Goal: Transaction & Acquisition: Purchase product/service

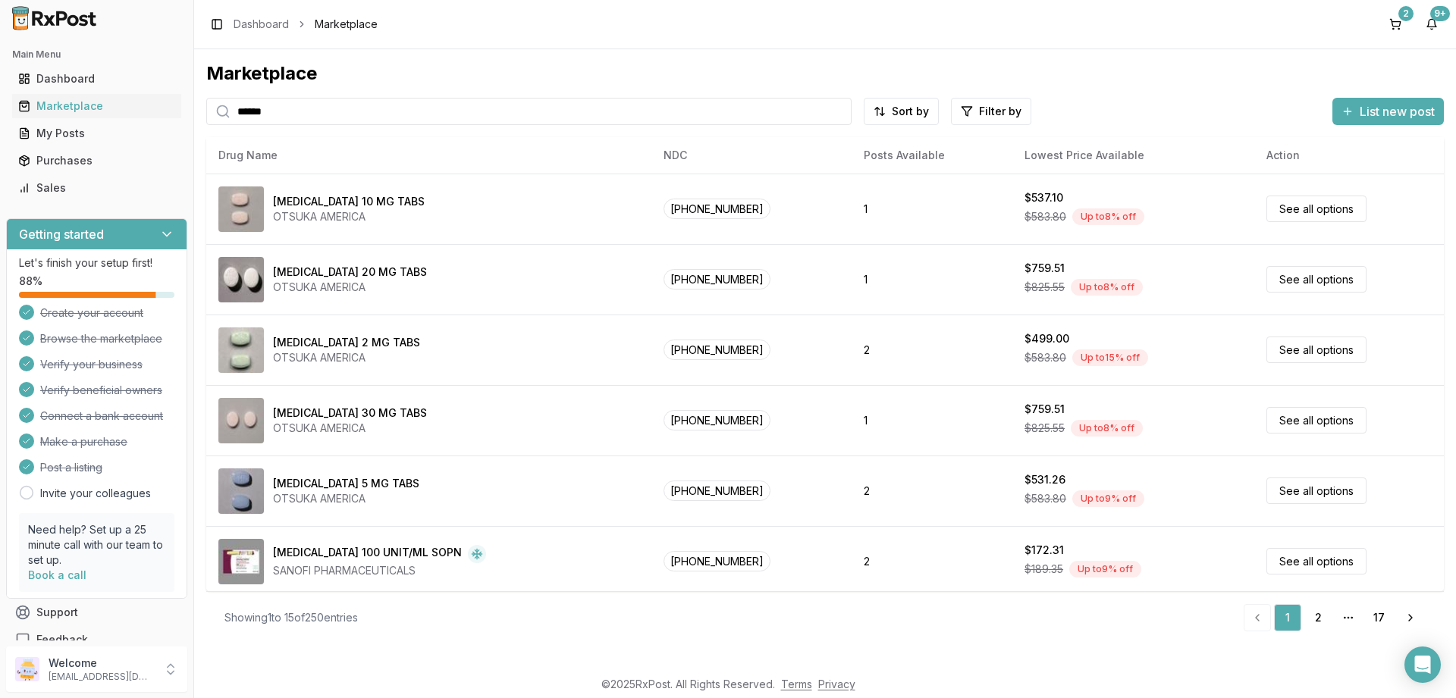
click at [298, 117] on input "******" at bounding box center [528, 111] width 645 height 27
type input "*****"
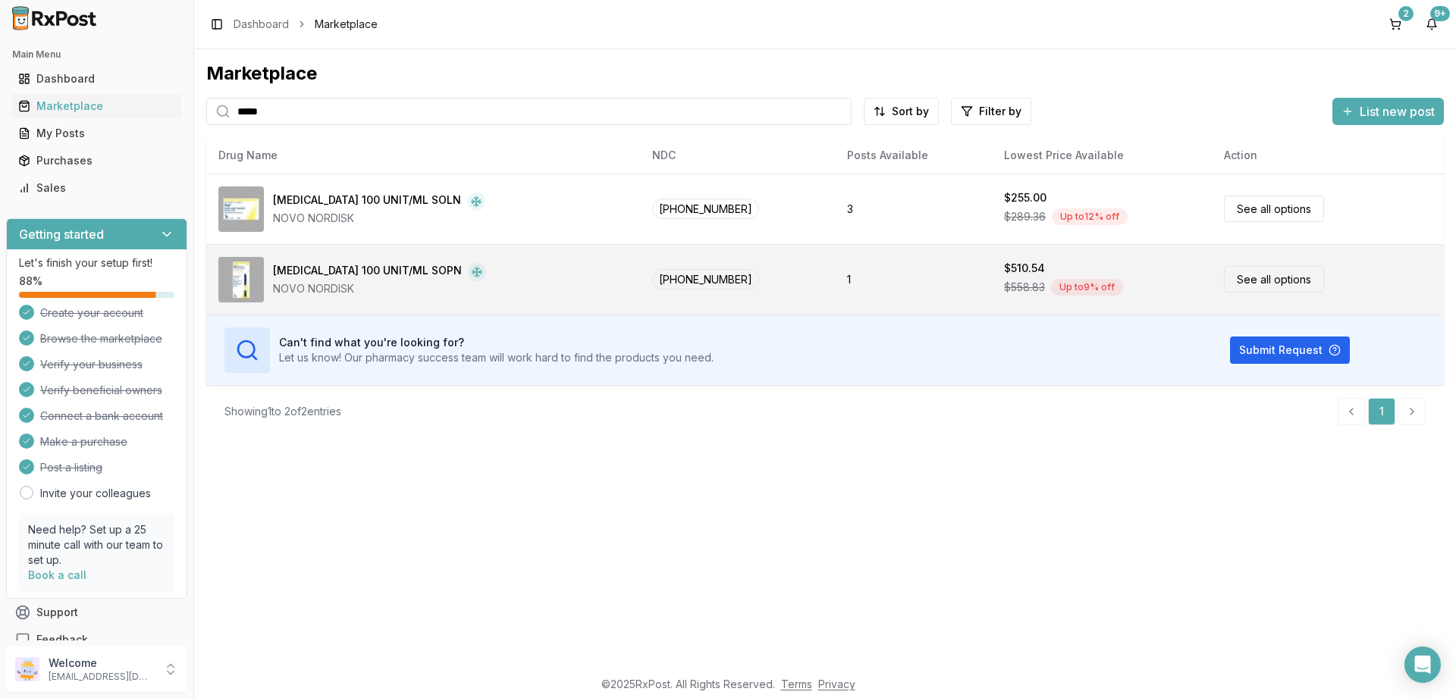
click at [1255, 279] on link "See all options" at bounding box center [1274, 279] width 100 height 27
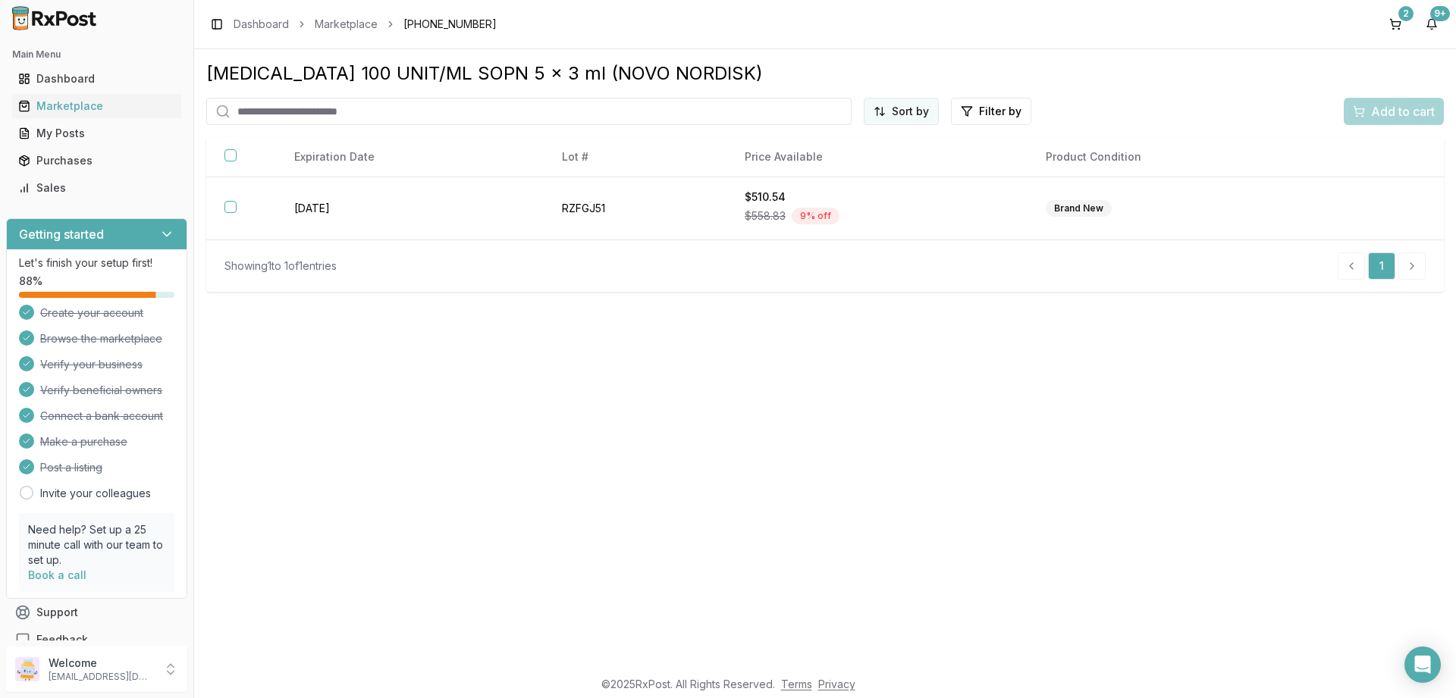
click at [906, 114] on html "Main Menu Dashboard Marketplace My Posts Purchases Sales Getting started Let's …" at bounding box center [728, 349] width 1456 height 698
click at [831, 164] on div "Price (Low to High)" at bounding box center [864, 168] width 144 height 24
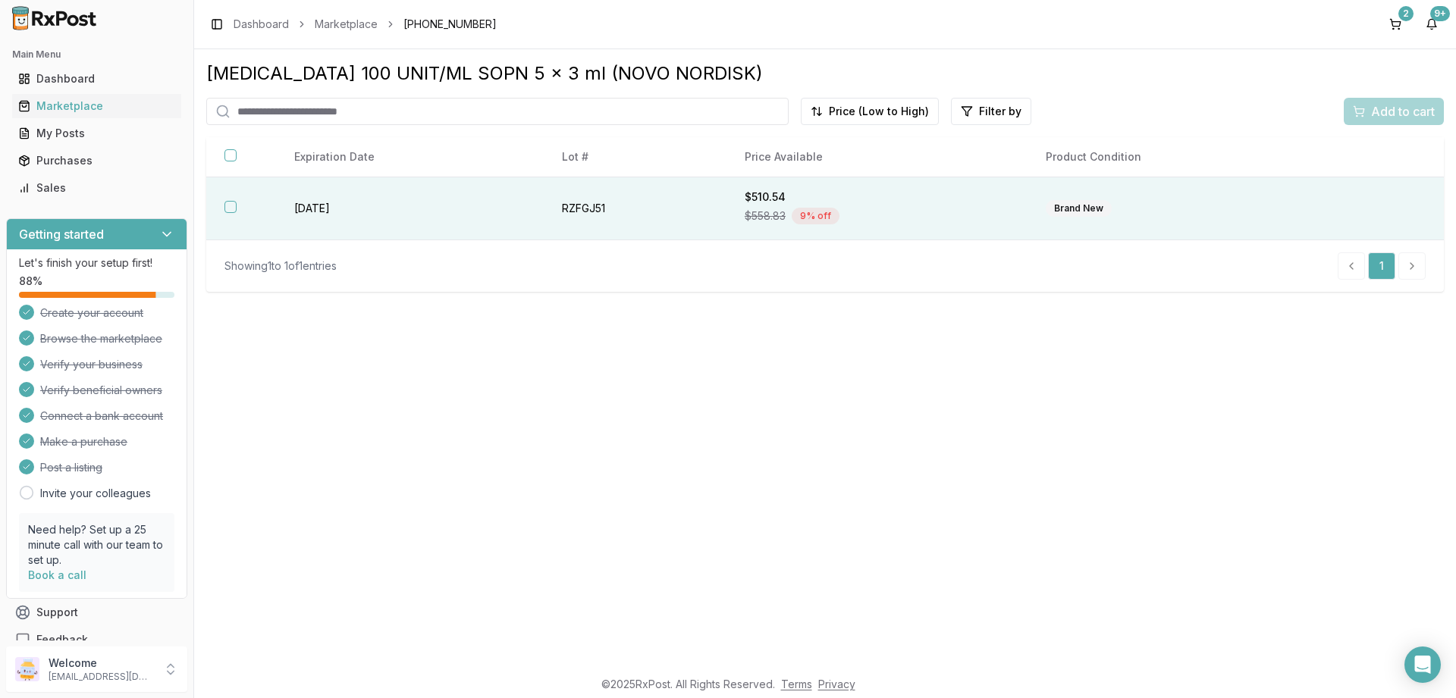
click at [230, 205] on button "button" at bounding box center [230, 207] width 12 height 12
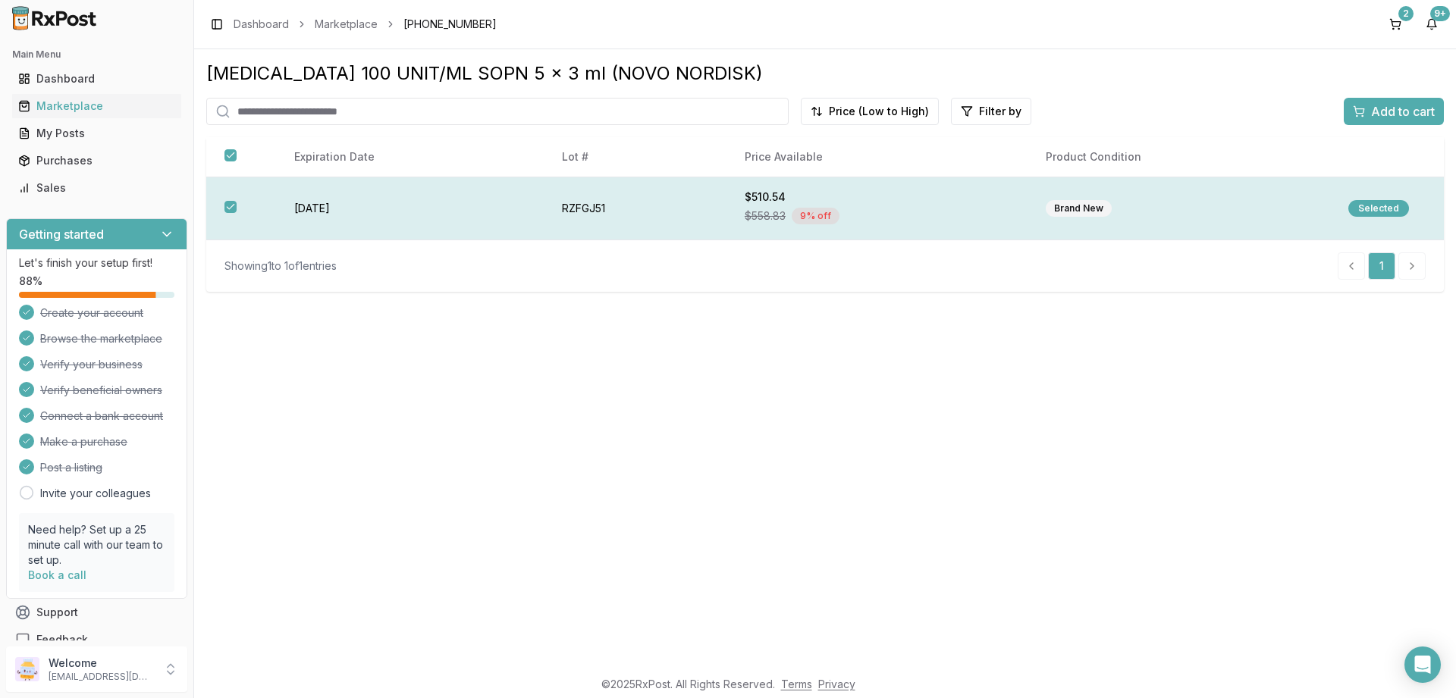
click at [1369, 207] on div "Selected" at bounding box center [1378, 208] width 61 height 17
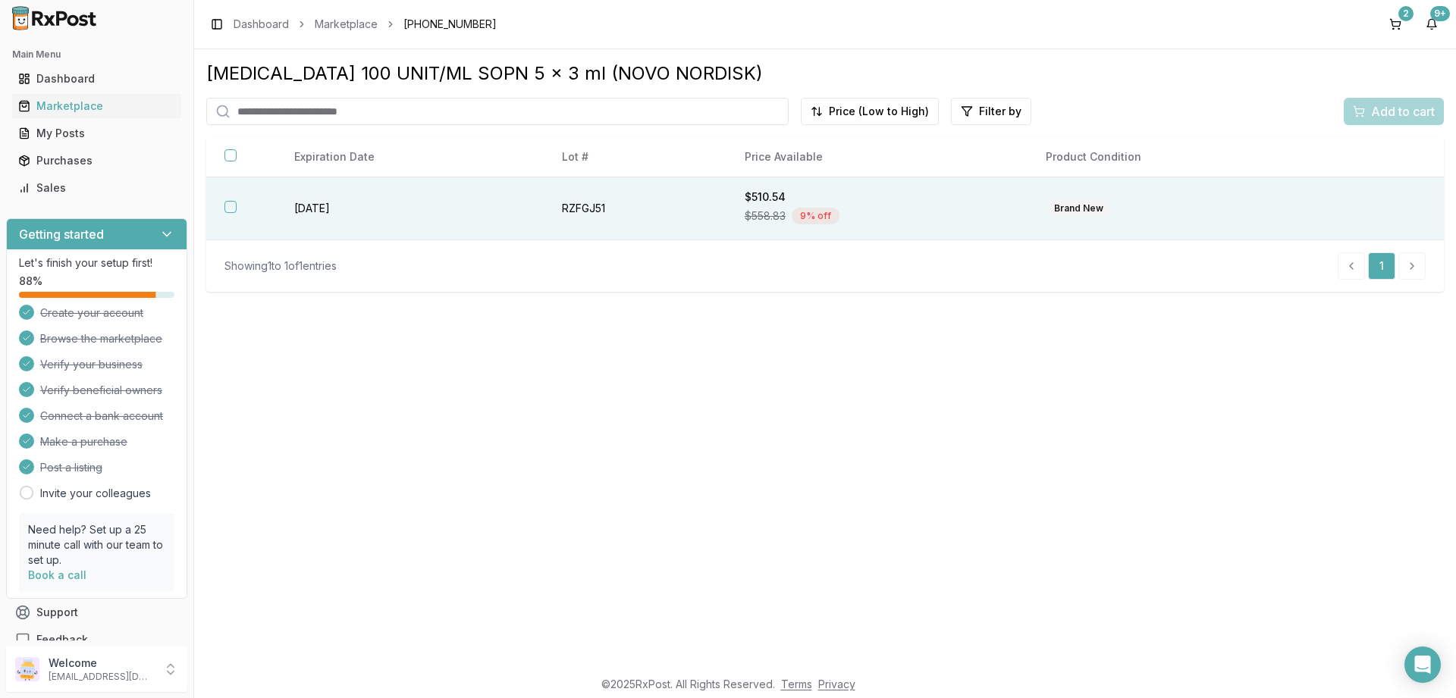
click at [234, 205] on button "button" at bounding box center [230, 207] width 12 height 12
click at [1363, 109] on div "Add to cart" at bounding box center [1394, 111] width 82 height 18
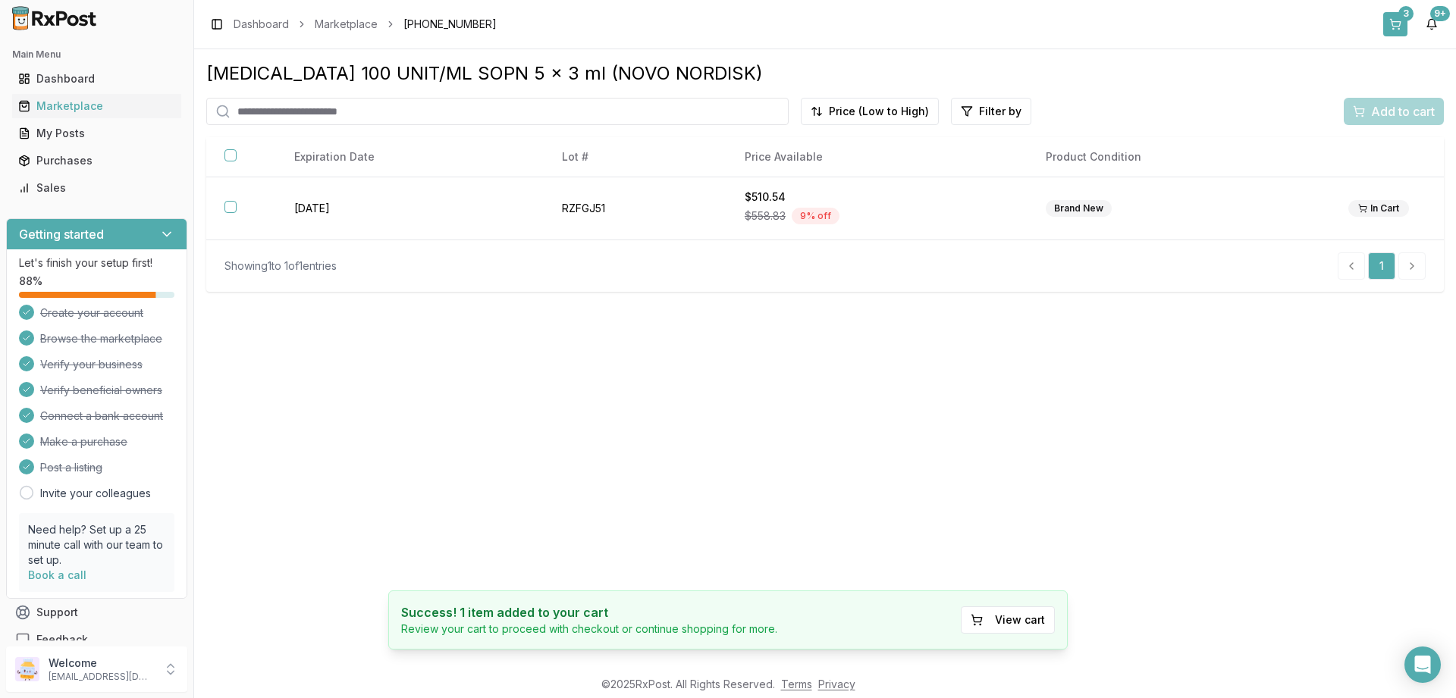
click at [1385, 23] on button "3" at bounding box center [1395, 24] width 24 height 24
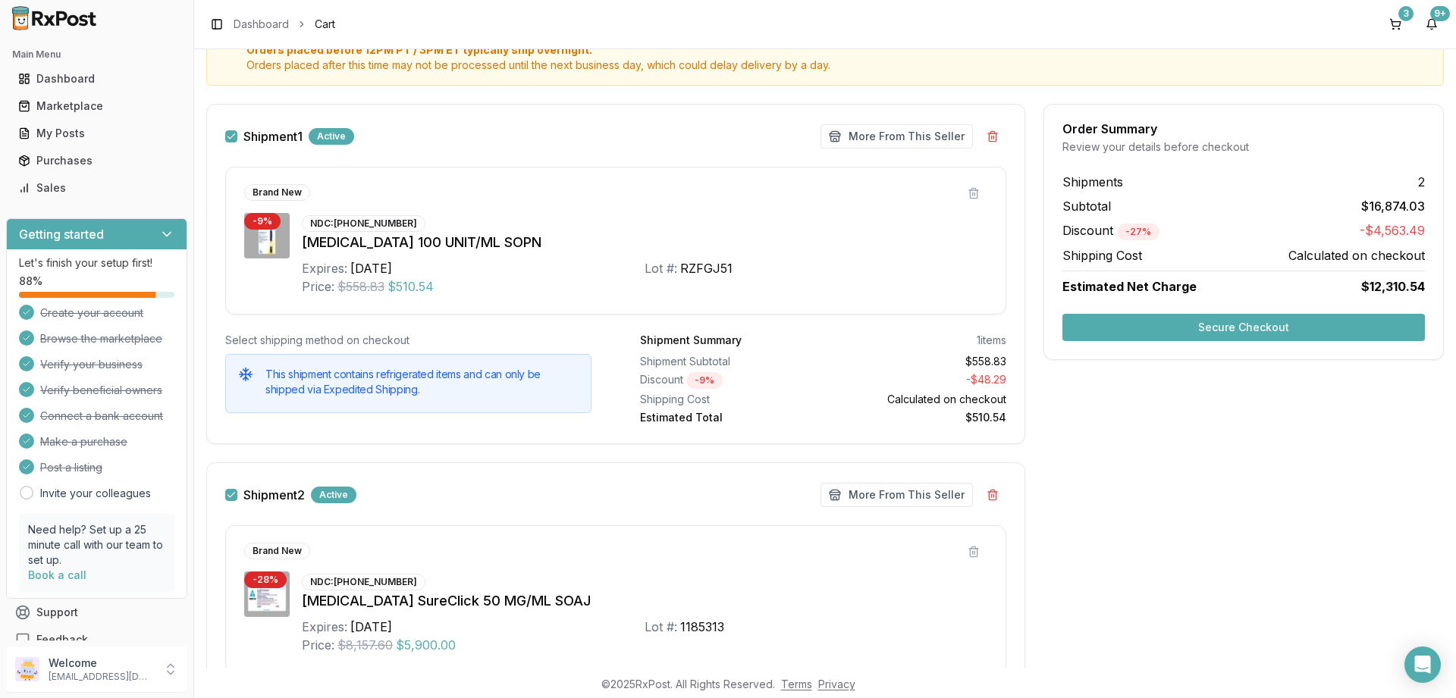
scroll to position [364, 0]
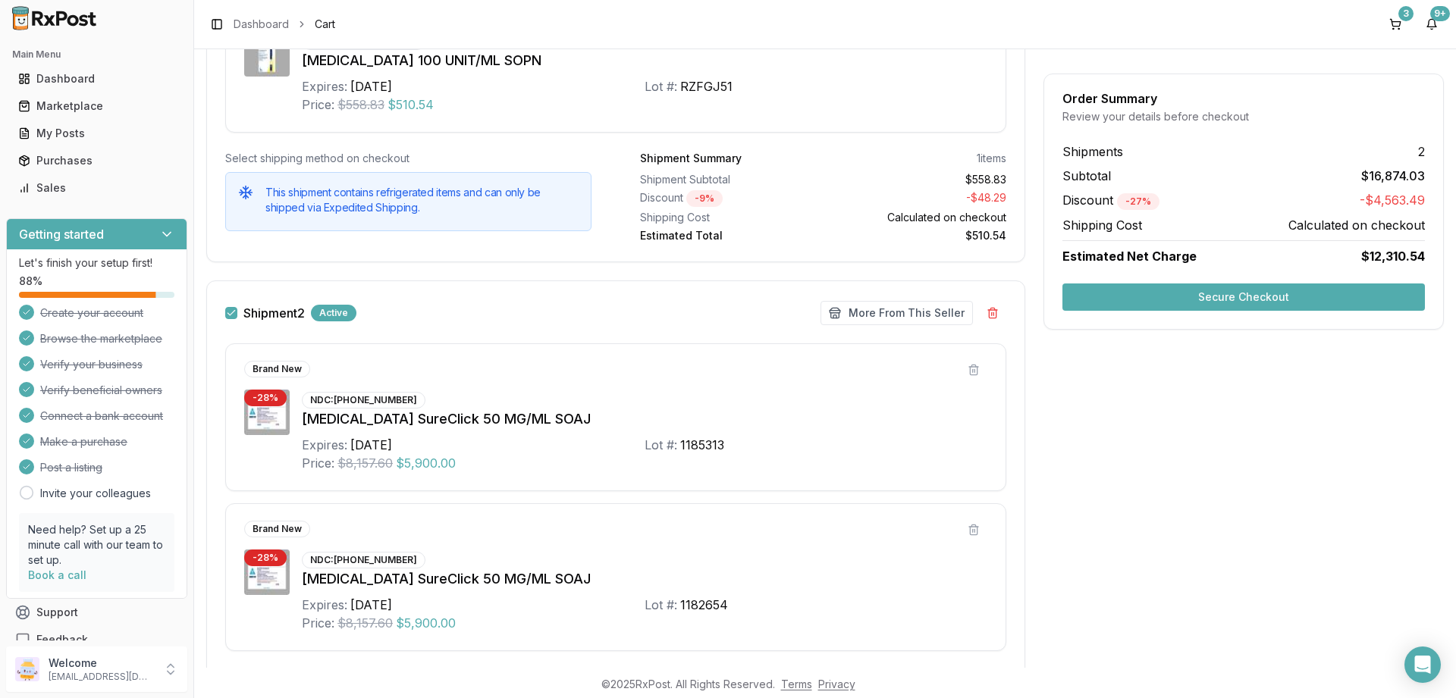
click at [230, 318] on button "Shipment 2" at bounding box center [231, 313] width 12 height 12
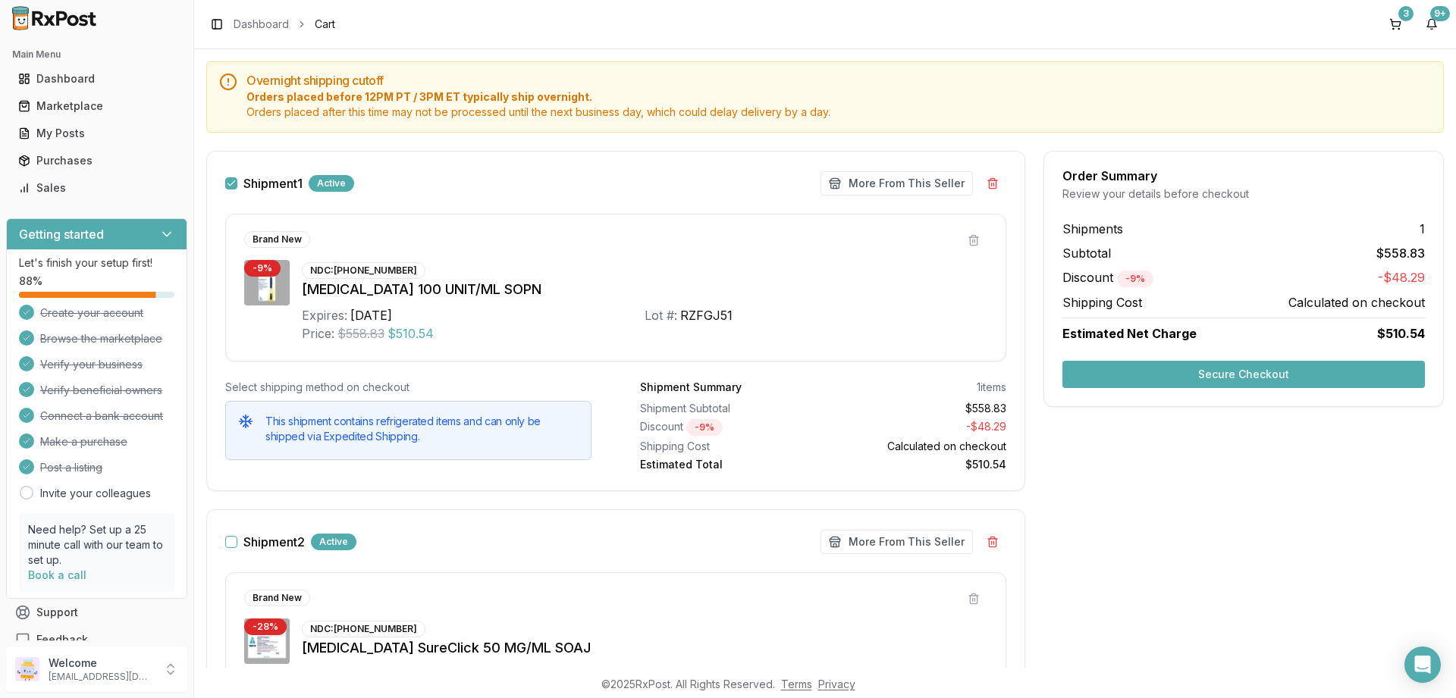
scroll to position [273, 0]
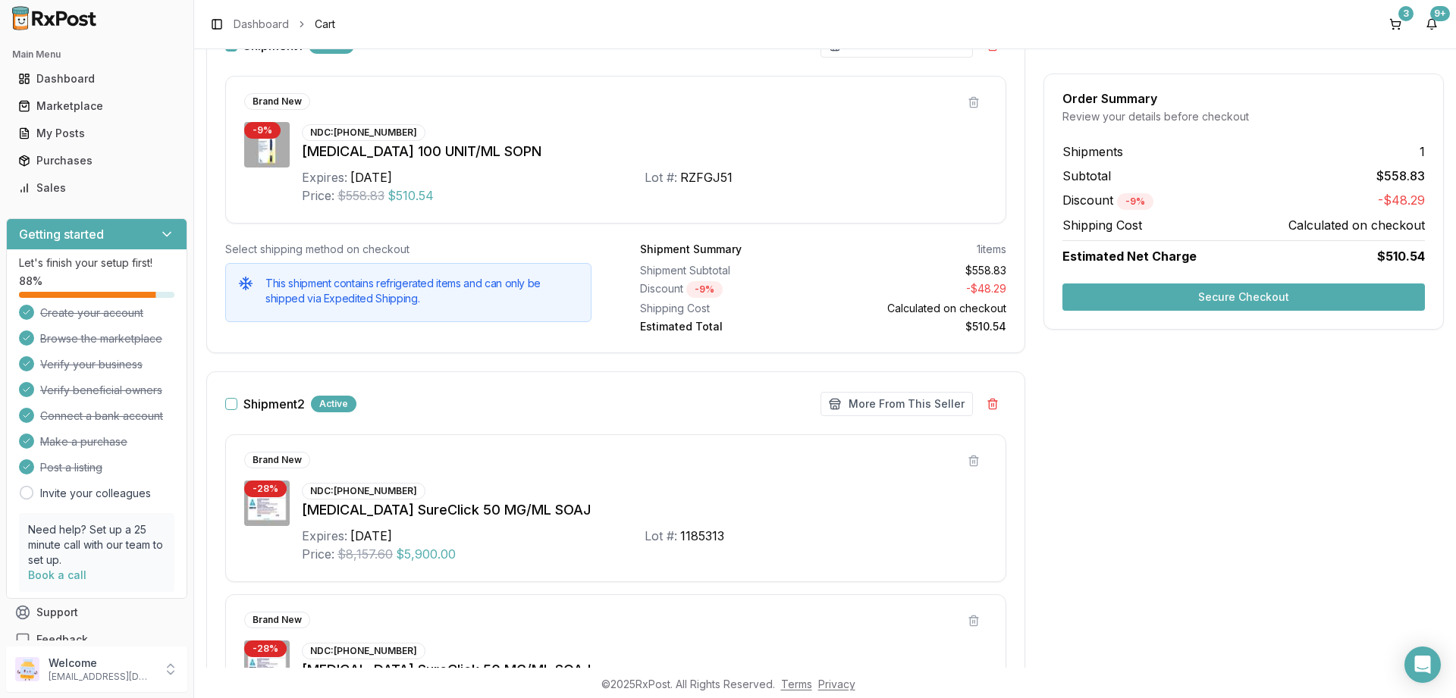
click at [1245, 297] on button "Secure Checkout" at bounding box center [1243, 297] width 362 height 27
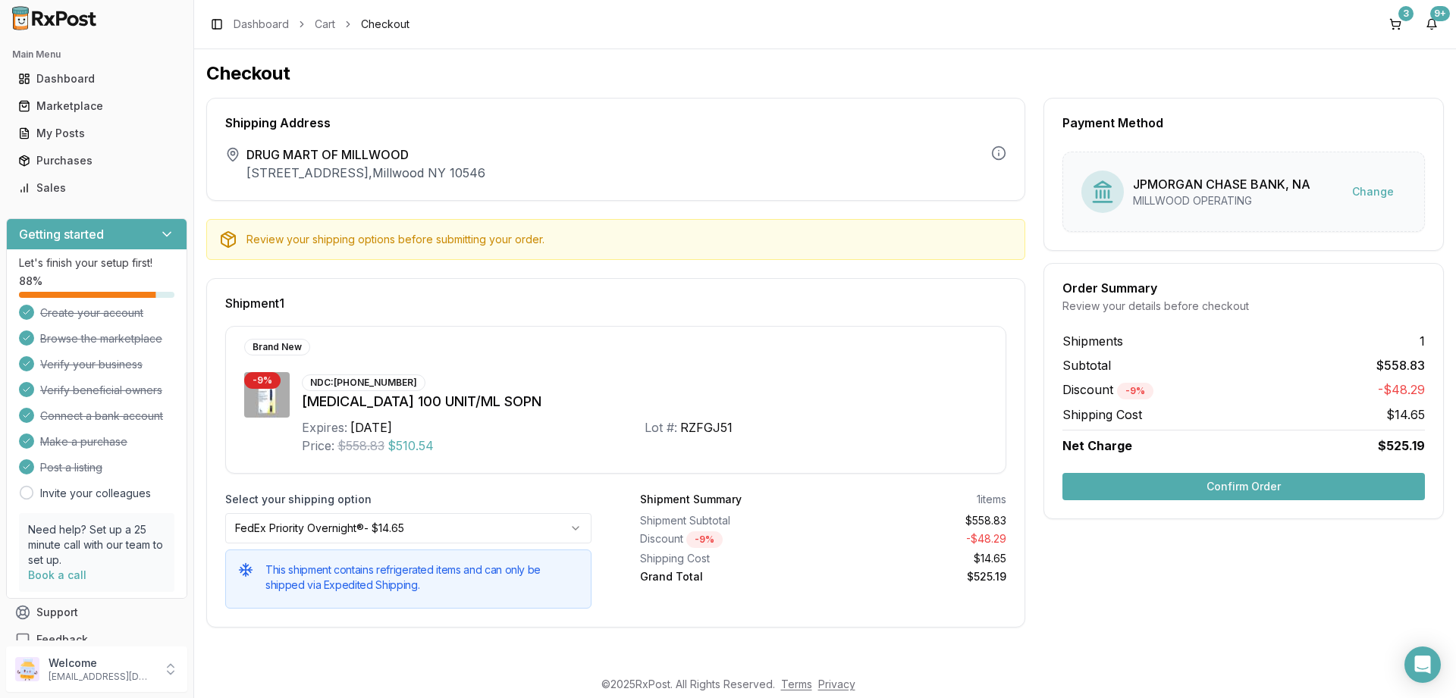
click at [1237, 483] on button "Confirm Order" at bounding box center [1243, 486] width 362 height 27
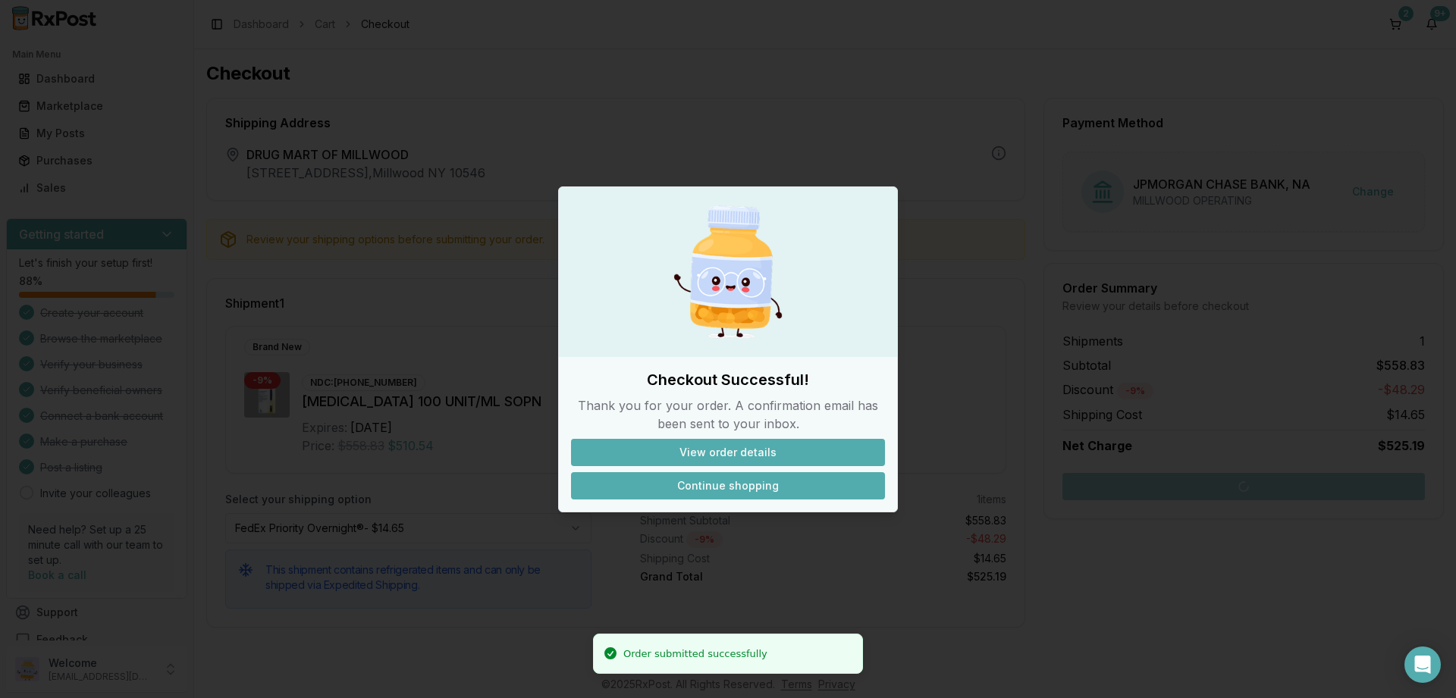
click at [732, 486] on button "Continue shopping" at bounding box center [728, 485] width 314 height 27
